Goal: Task Accomplishment & Management: Use online tool/utility

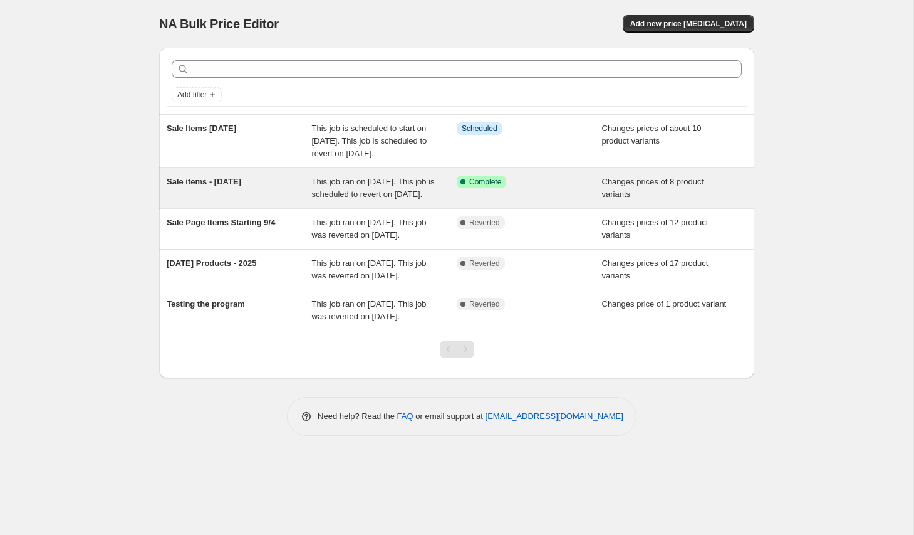
click at [251, 201] on div "Sale items - [DATE]" at bounding box center [239, 187] width 145 height 25
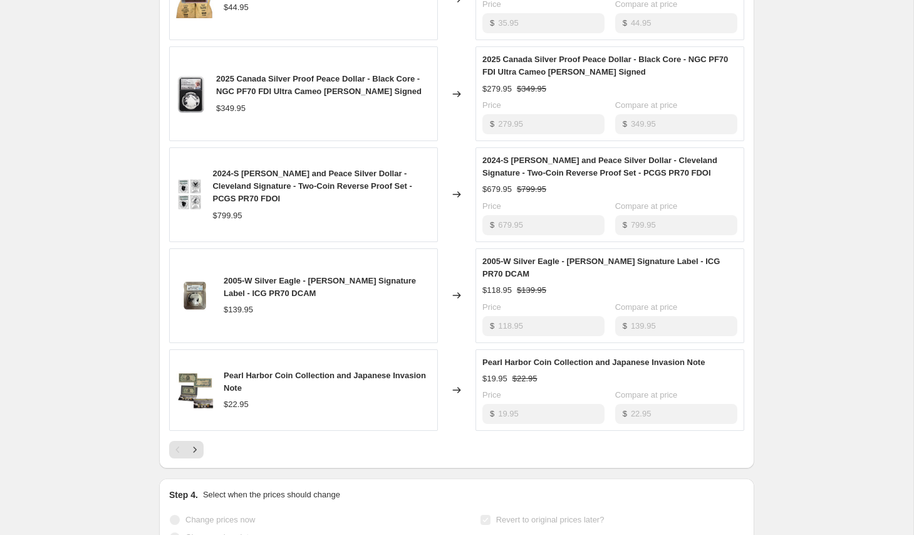
scroll to position [831, 0]
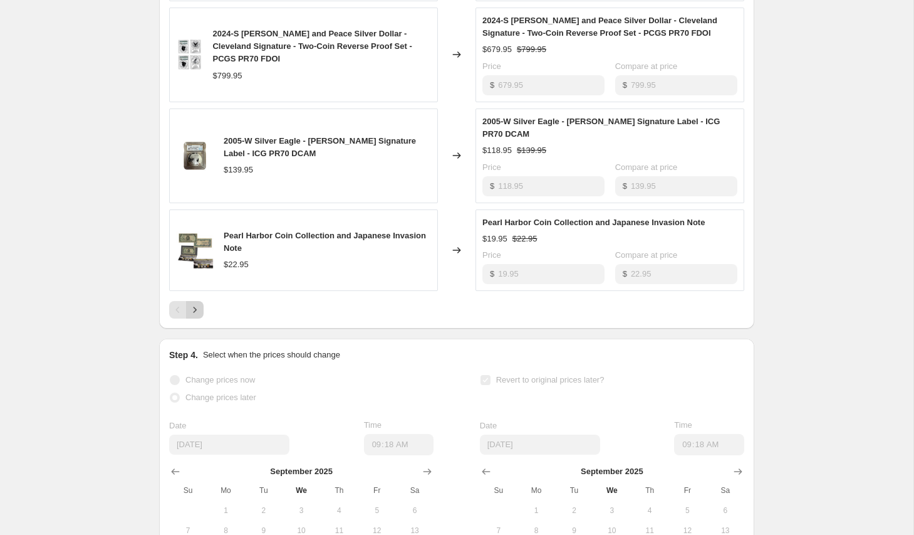
click at [193, 316] on icon "Next" at bounding box center [195, 309] width 13 height 13
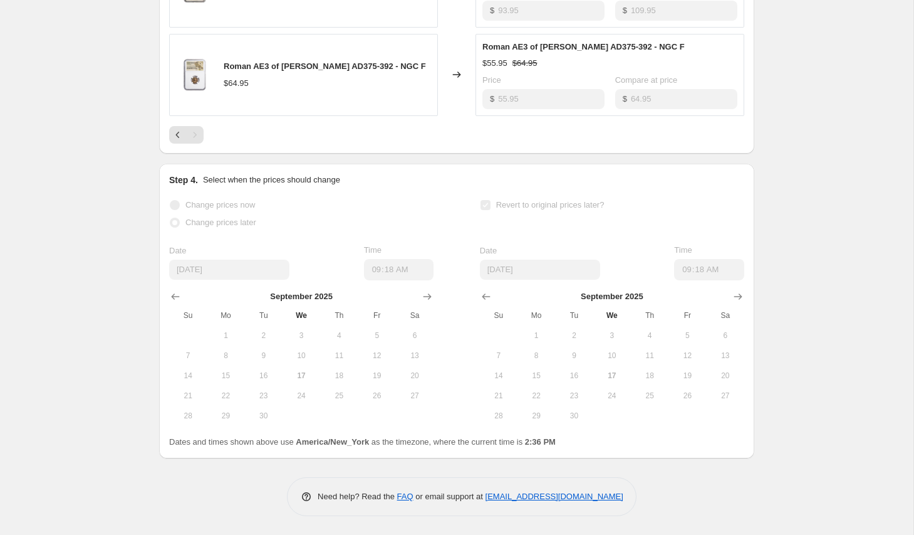
scroll to position [560, 0]
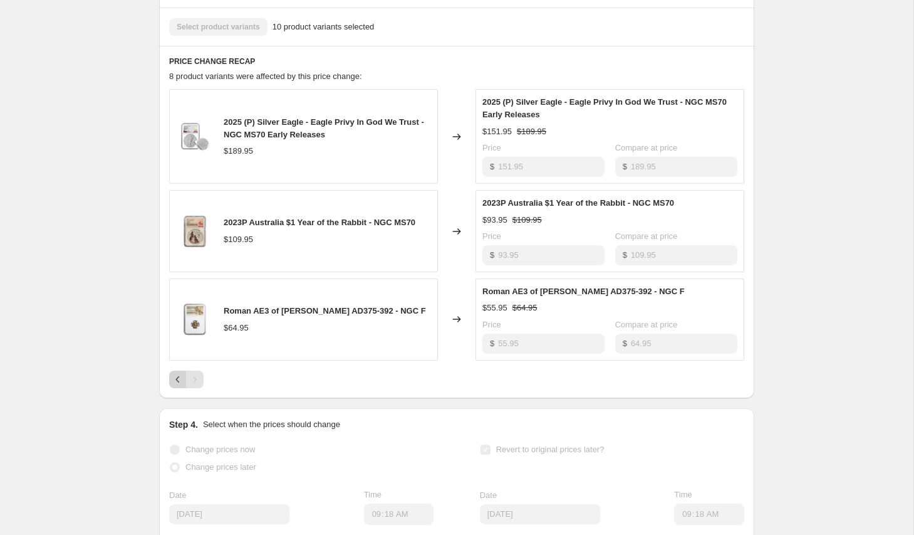
click at [178, 385] on icon "Previous" at bounding box center [178, 379] width 13 height 13
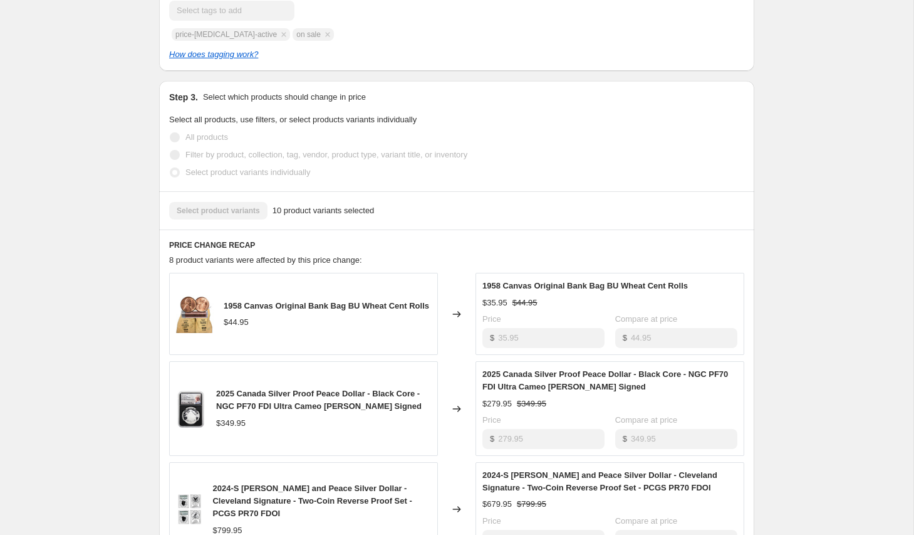
scroll to position [305, 0]
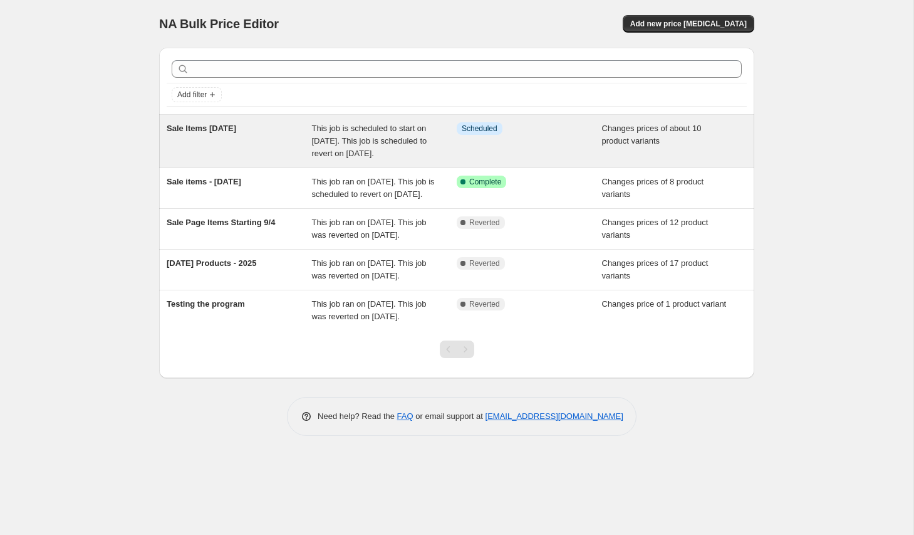
click at [570, 160] on div "Info Scheduled" at bounding box center [529, 141] width 145 height 38
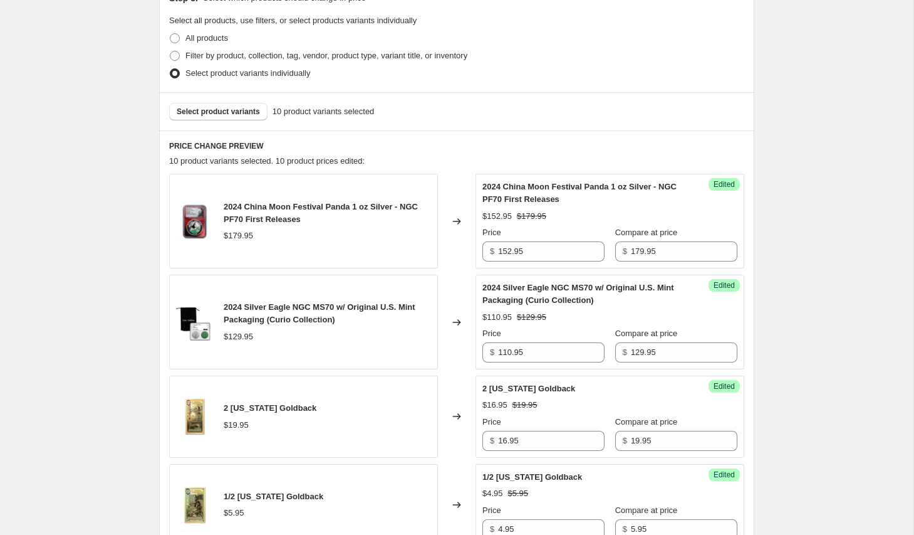
scroll to position [320, 0]
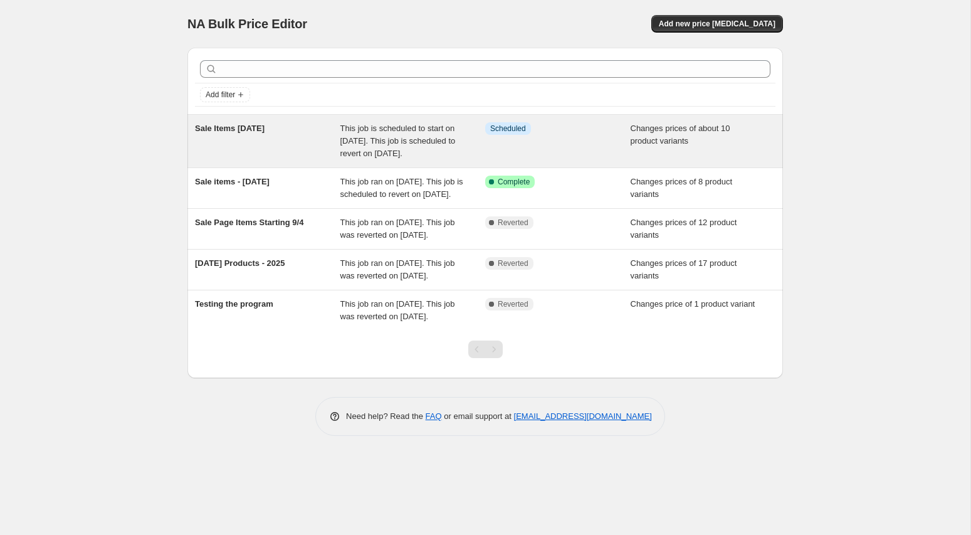
click at [332, 152] on div "Sale Items [DATE]" at bounding box center [267, 141] width 145 height 38
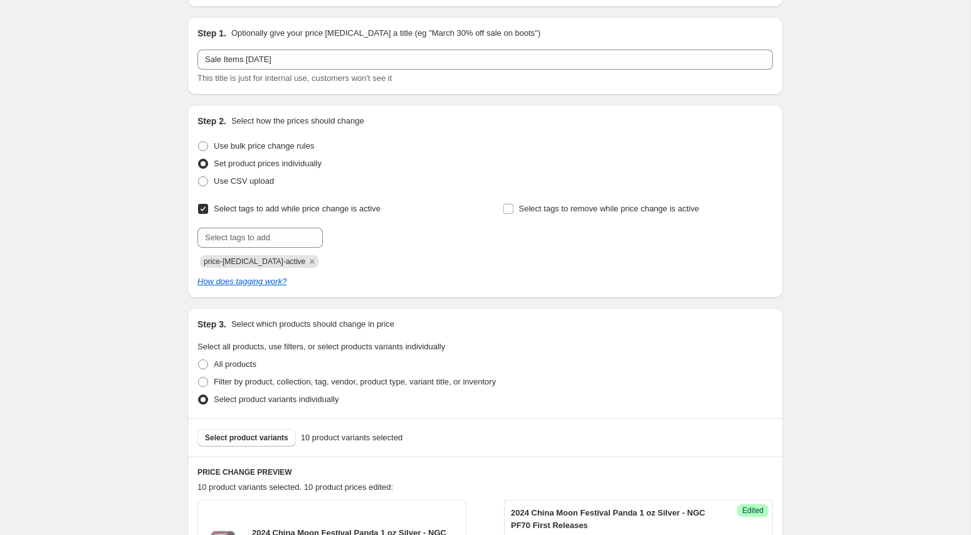
scroll to position [128, 0]
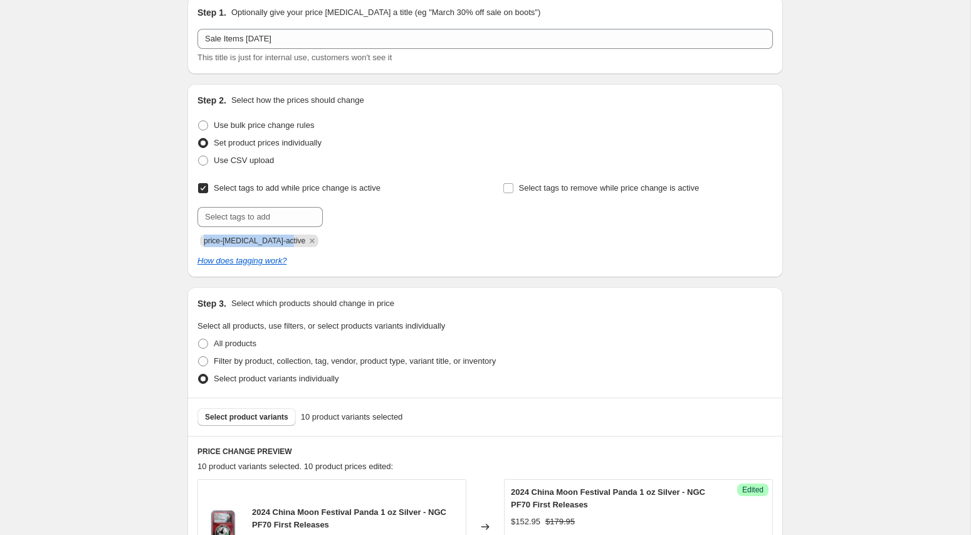
drag, startPoint x: 291, startPoint y: 243, endPoint x: 188, endPoint y: 245, distance: 103.4
click at [204, 245] on span "price-[MEDICAL_DATA]-active" at bounding box center [255, 240] width 102 height 13
copy span "price-[MEDICAL_DATA]-active"
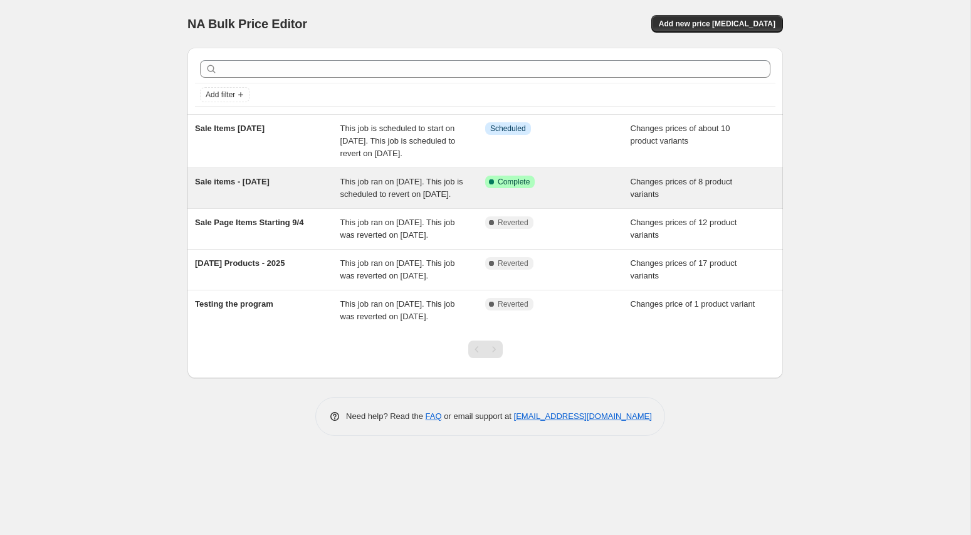
click at [404, 199] on span "This job ran on [DATE]. This job is scheduled to revert on [DATE]." at bounding box center [401, 188] width 123 height 22
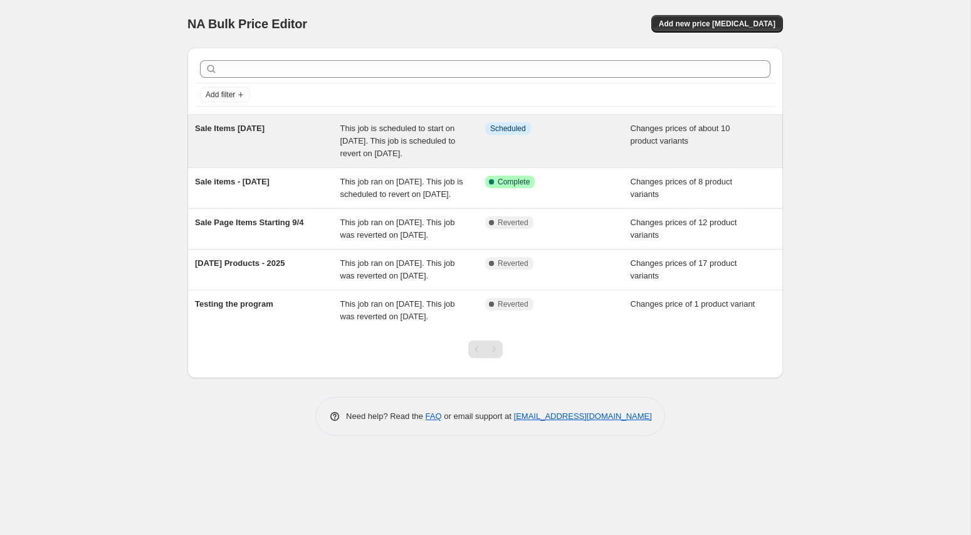
click at [311, 145] on div "Sale Items [DATE]" at bounding box center [267, 141] width 145 height 38
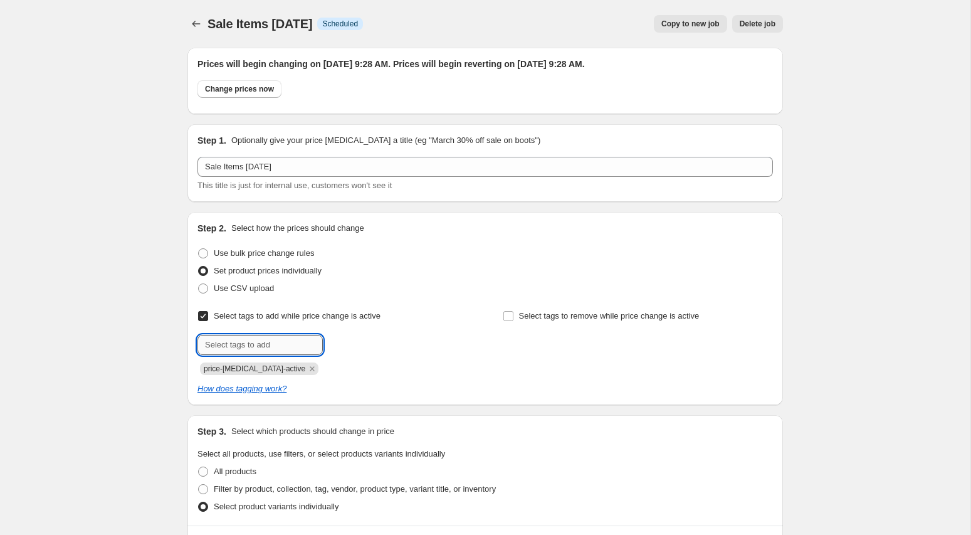
click at [238, 342] on input "text" at bounding box center [259, 345] width 125 height 20
type input "on sale"
click at [366, 348] on span "on sale" at bounding box center [363, 343] width 26 height 9
drag, startPoint x: 291, startPoint y: 369, endPoint x: 189, endPoint y: 364, distance: 102.9
click at [204, 364] on span "price-[MEDICAL_DATA]-active" at bounding box center [255, 368] width 102 height 13
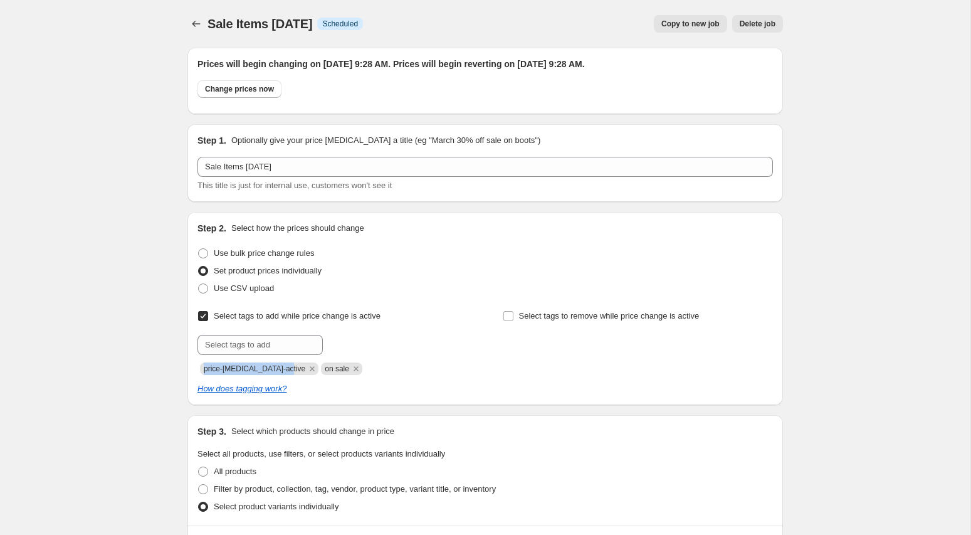
copy span "price-[MEDICAL_DATA]-active"
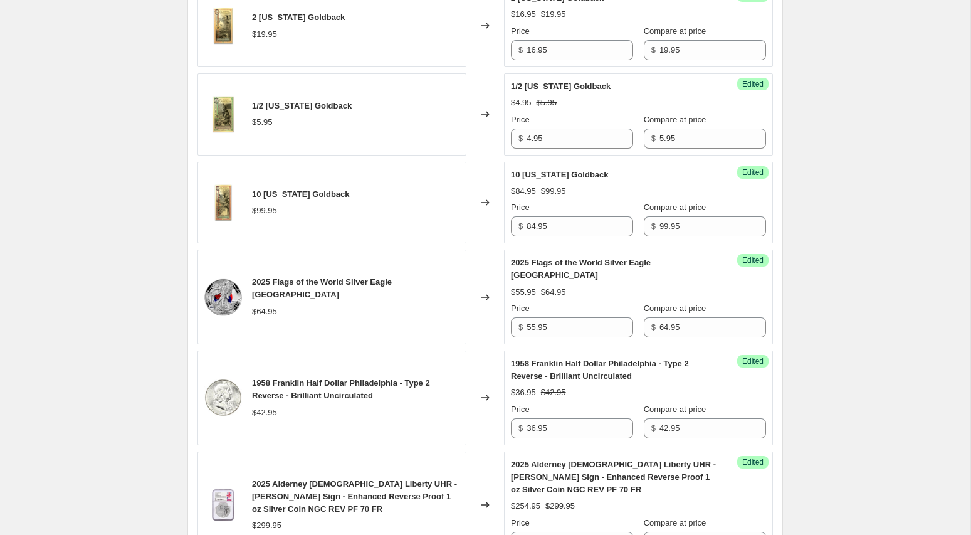
scroll to position [1481, 0]
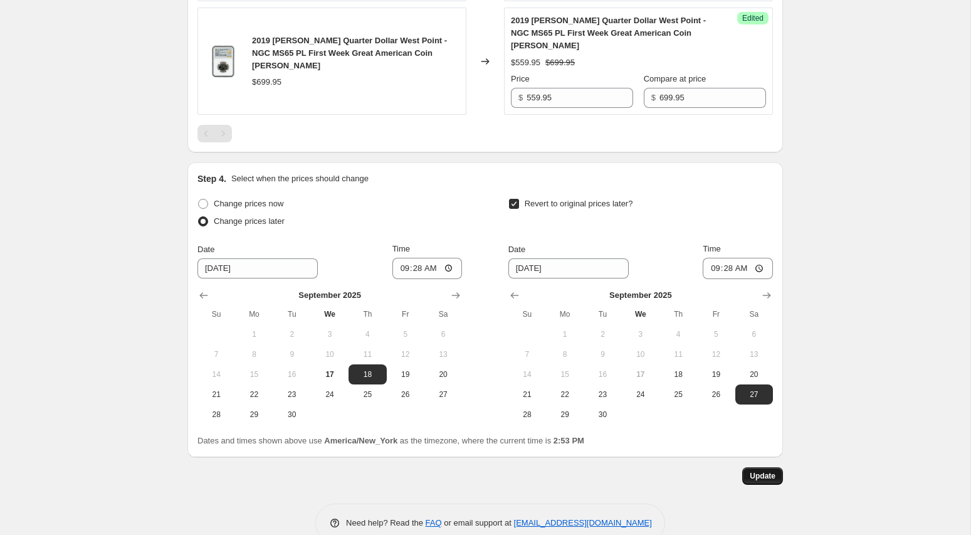
click at [763, 471] on span "Update" at bounding box center [763, 476] width 26 height 10
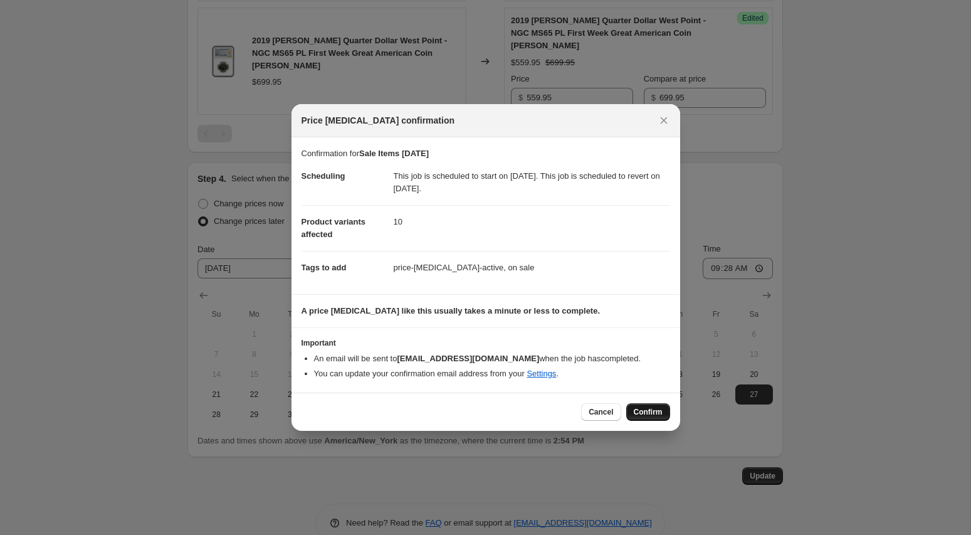
click at [654, 417] on span "Confirm" at bounding box center [648, 412] width 29 height 10
